Goal: Information Seeking & Learning: Find specific fact

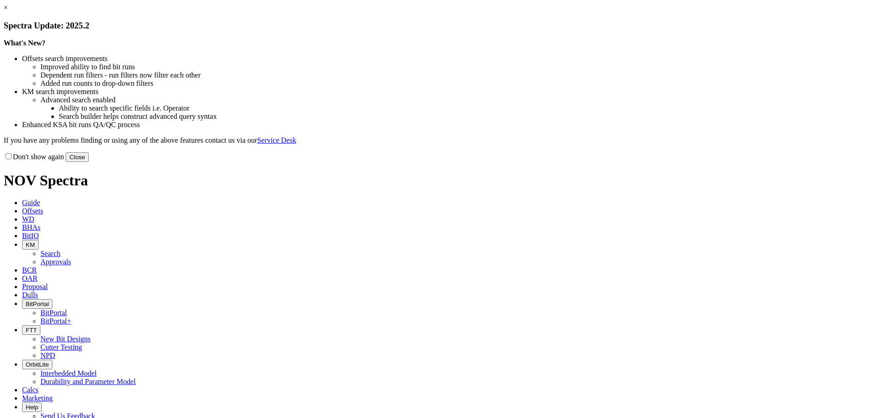
click at [624, 162] on div "Don't show again Close" at bounding box center [441, 157] width 874 height 10
click at [89, 162] on button "Close" at bounding box center [77, 157] width 23 height 10
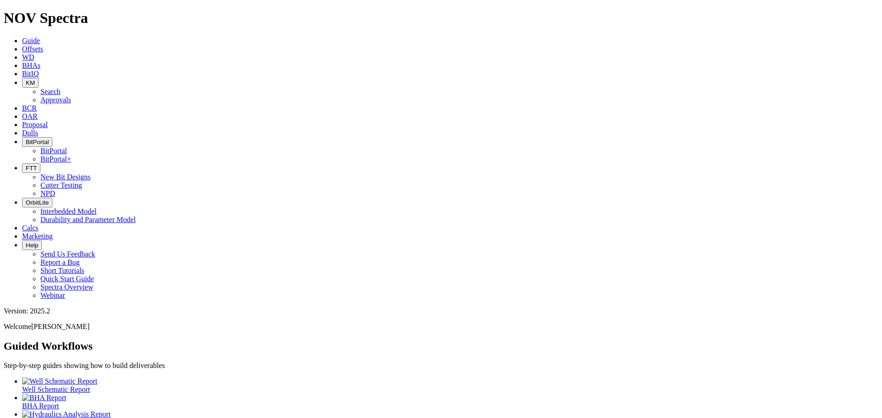
click at [35, 79] on span "KM" at bounding box center [30, 82] width 9 height 7
click at [71, 96] on link "Approvals" at bounding box center [55, 100] width 31 height 8
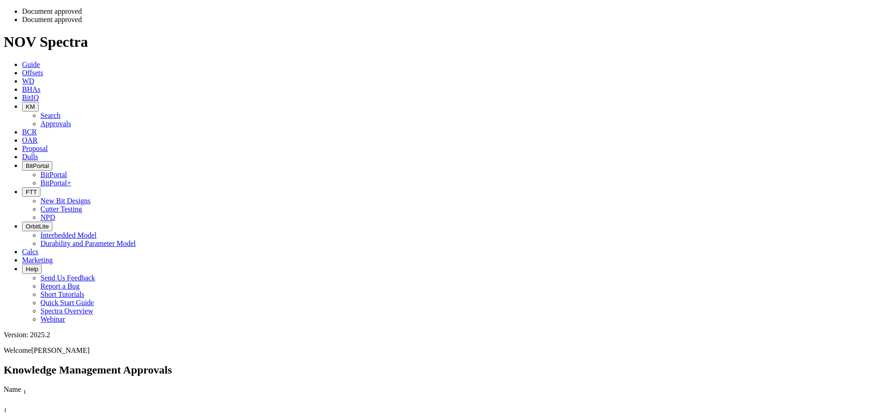
click at [26, 103] on icon "button" at bounding box center [26, 106] width 0 height 7
click at [61, 112] on link "Search" at bounding box center [50, 116] width 20 height 8
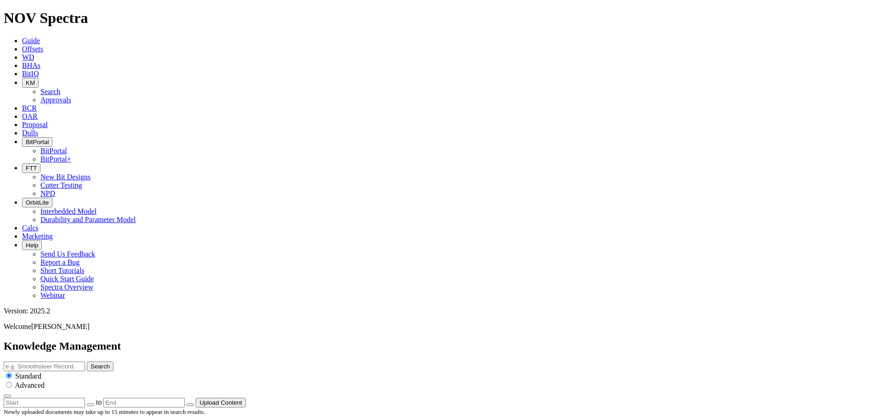
click at [85, 362] on input "text" at bounding box center [44, 367] width 81 height 10
type input "technical summary"
click at [87, 362] on button "Search" at bounding box center [100, 367] width 27 height 10
click at [85, 362] on input "technical summary" at bounding box center [44, 367] width 81 height 10
type input "technical summary janbiya"
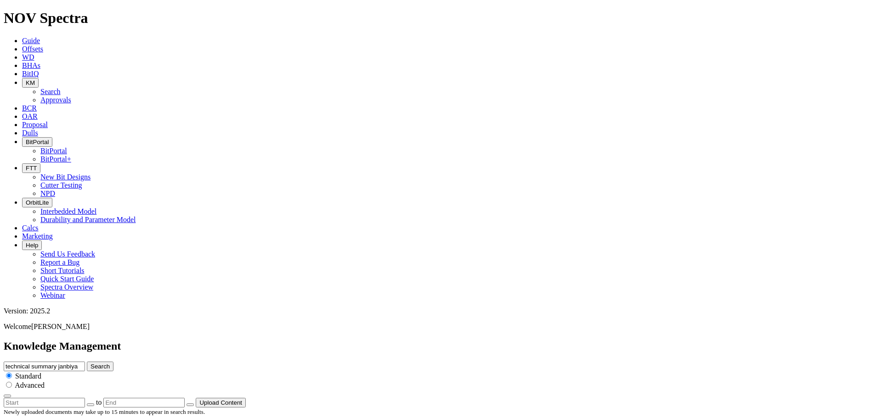
click at [87, 362] on button "Search" at bounding box center [100, 367] width 27 height 10
